Goal: Navigation & Orientation: Find specific page/section

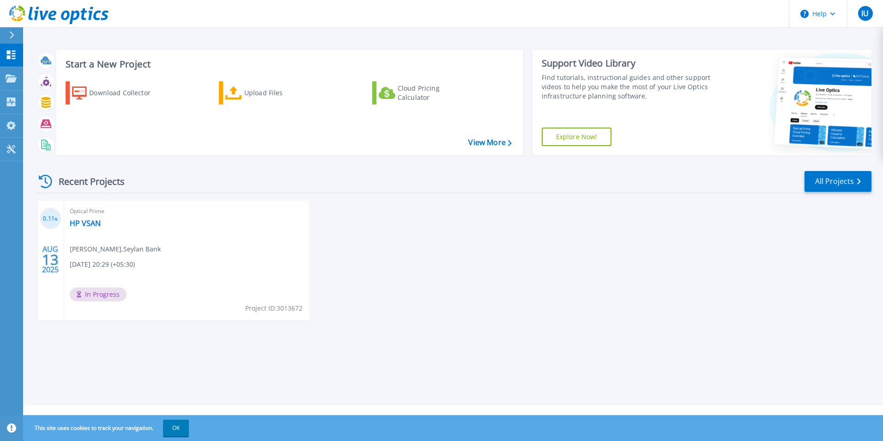
click at [452, 205] on div "0.11 % [DATE] Optical Prime HP VSAN irusha Udanga , Seylan Bank [DATE] 20:29 (+…" at bounding box center [449, 269] width 843 height 138
